Goal: Information Seeking & Learning: Learn about a topic

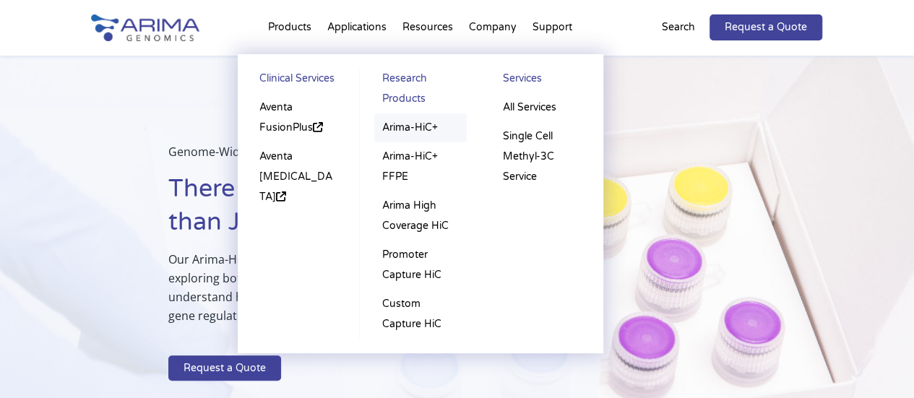
click at [409, 129] on link "Arima-HiC+" at bounding box center [420, 127] width 92 height 29
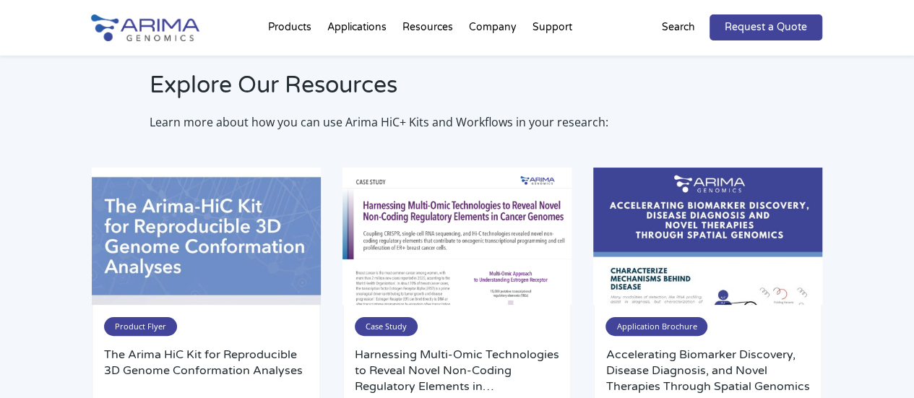
scroll to position [2755, 0]
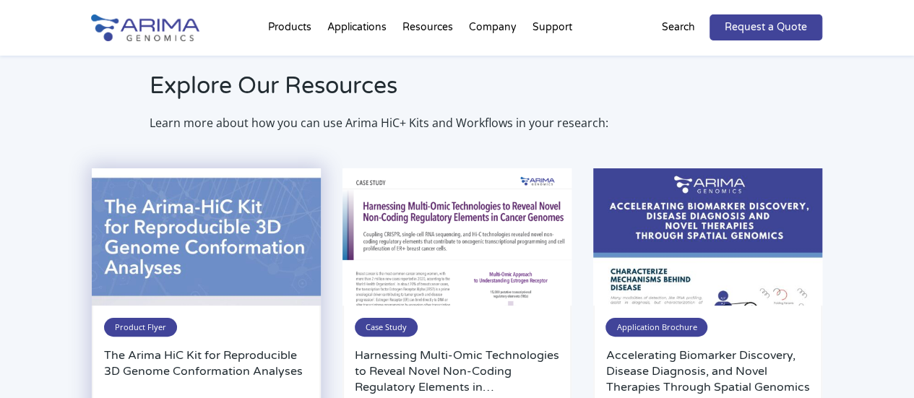
click at [164, 268] on img at bounding box center [206, 236] width 229 height 137
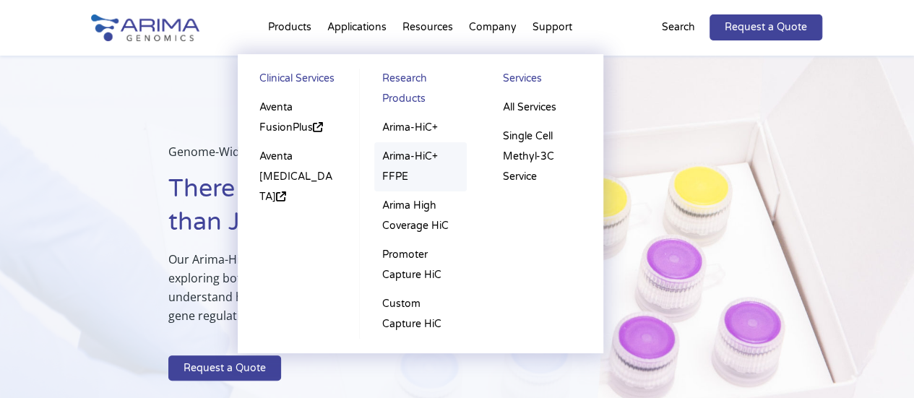
click at [399, 157] on link "Arima-HiC+ FFPE" at bounding box center [420, 166] width 92 height 49
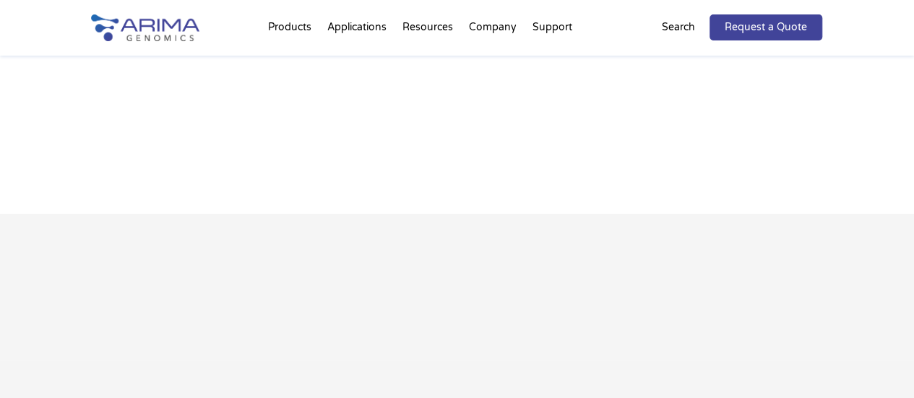
scroll to position [649, 0]
